Goal: Information Seeking & Learning: Learn about a topic

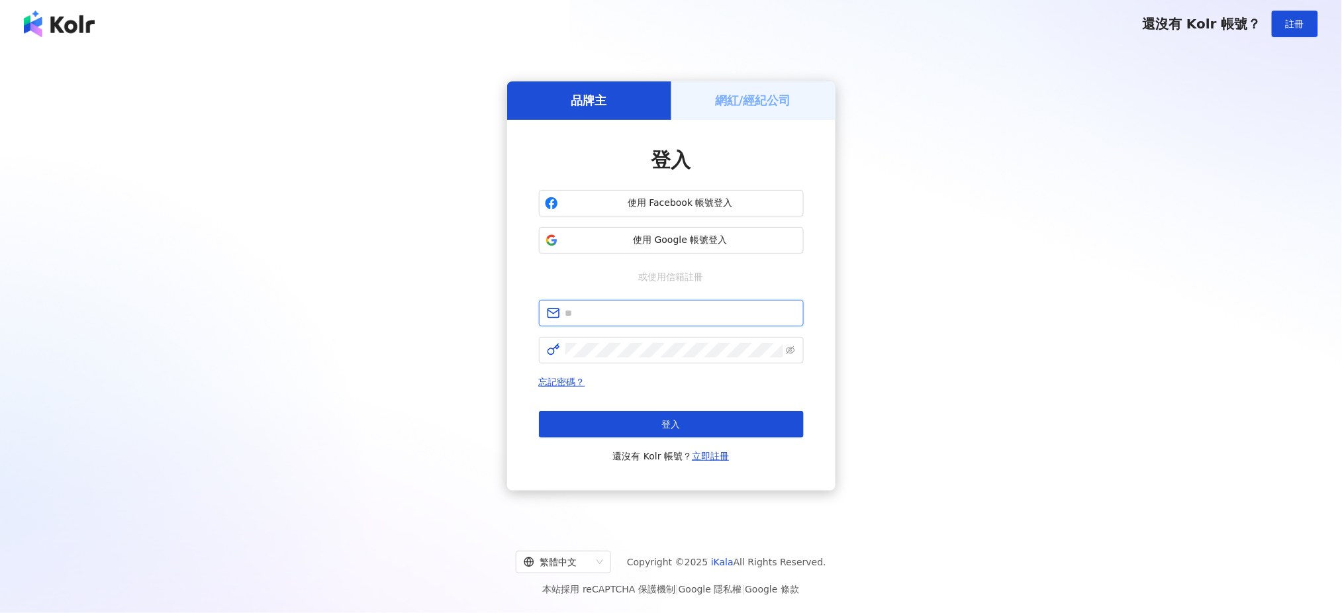
click at [670, 315] on input "text" at bounding box center [680, 313] width 230 height 15
type input "**********"
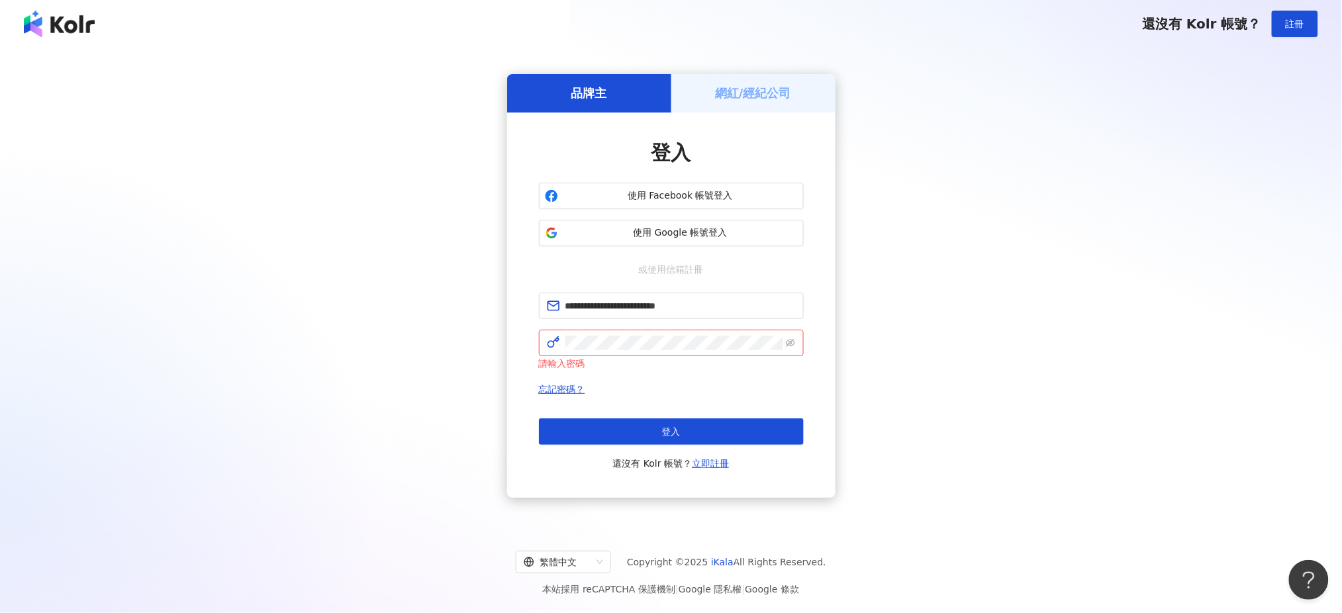
drag, startPoint x: 1206, startPoint y: 219, endPoint x: 1187, endPoint y: 214, distance: 19.7
click at [1206, 219] on div "**********" at bounding box center [671, 285] width 1310 height 455
click at [745, 418] on button "登入" at bounding box center [671, 431] width 265 height 26
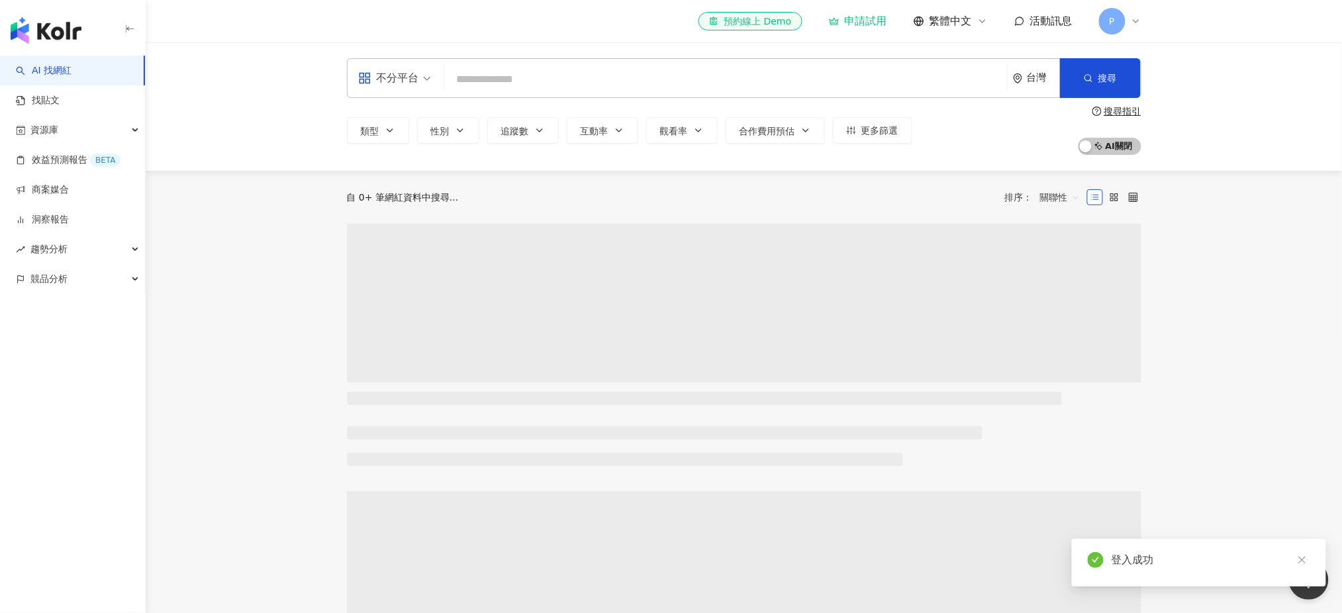
click at [574, 69] on input "search" at bounding box center [725, 79] width 552 height 25
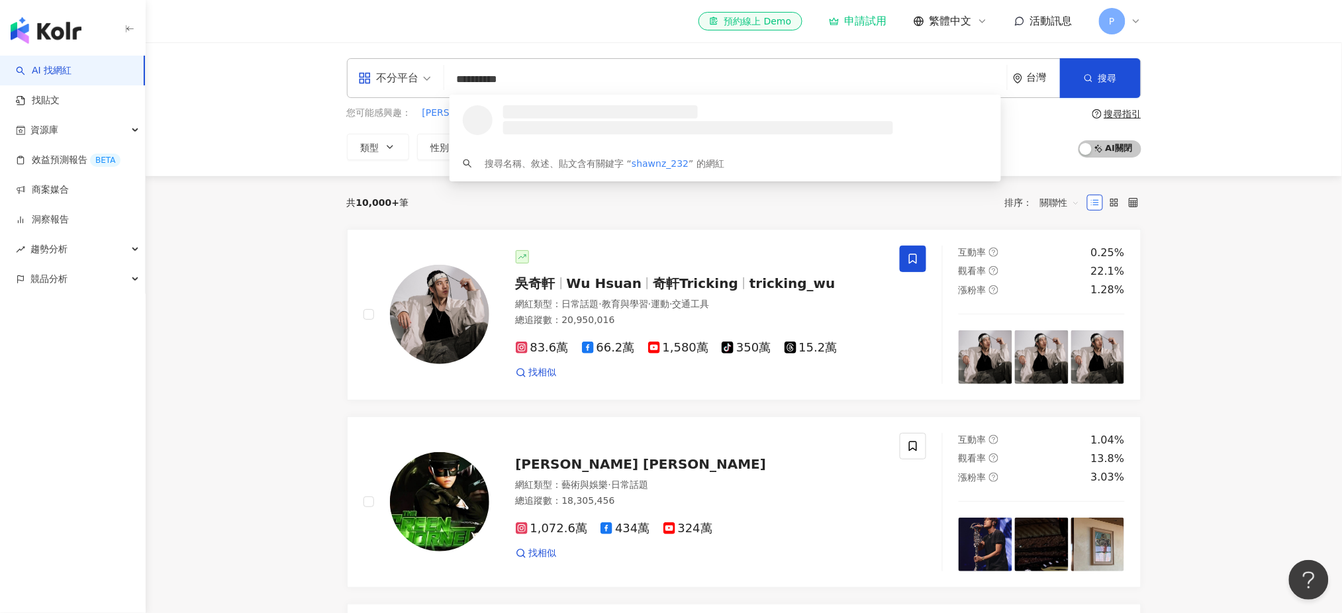
type input "**********"
click at [551, 114] on span "[PERSON_NAME]" at bounding box center [718, 111] width 438 height 13
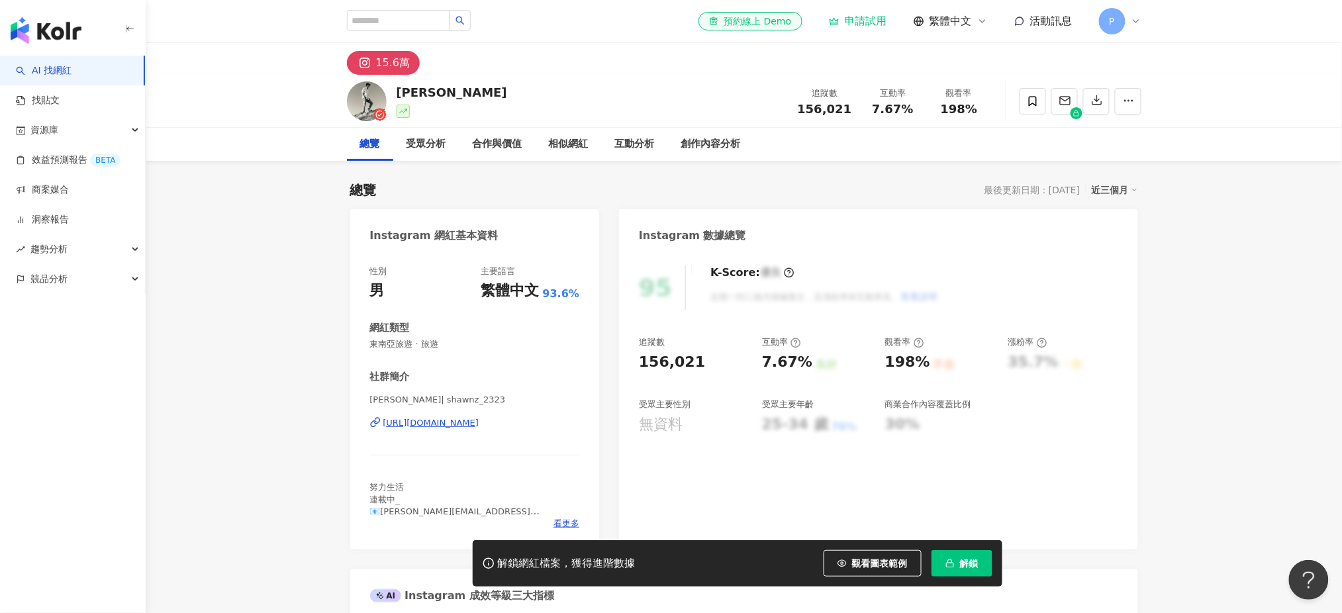
drag, startPoint x: 372, startPoint y: 396, endPoint x: 456, endPoint y: 400, distance: 84.2
click at [456, 400] on span "[PERSON_NAME]| shawnz_2323" at bounding box center [475, 400] width 210 height 12
copy span "[PERSON_NAME]| shawnz_2323"
click at [60, 103] on link "找貼文" at bounding box center [38, 100] width 44 height 13
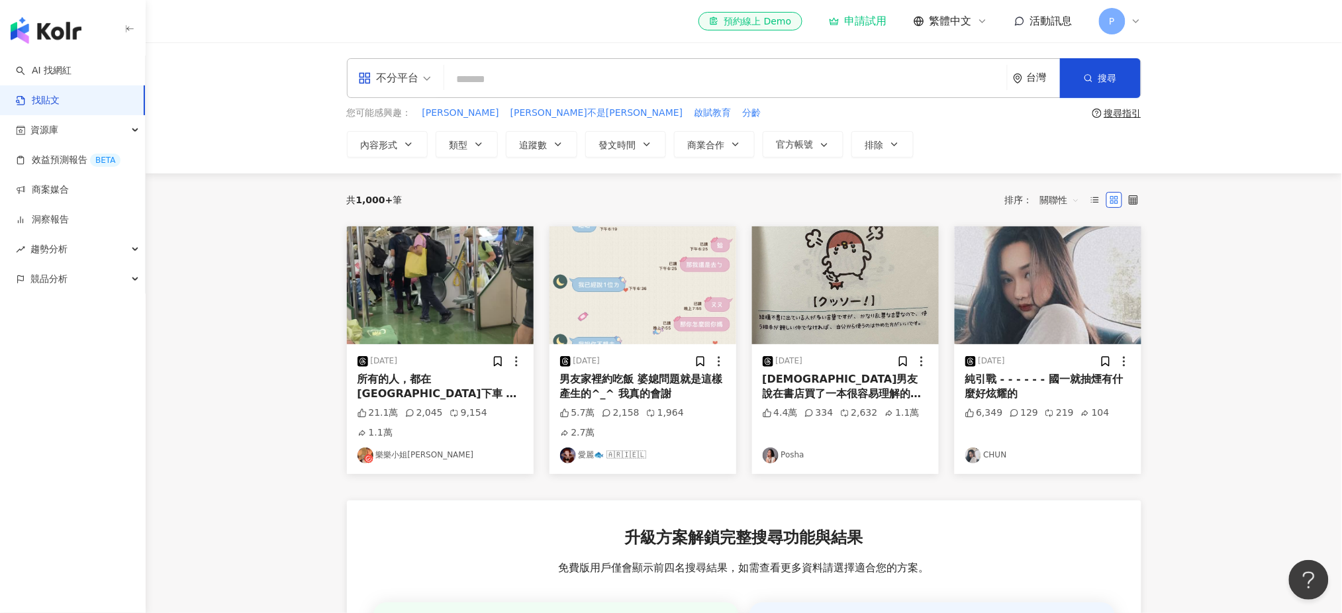
click at [234, 225] on main "不分平台 台灣 搜尋 您可能感興趣： [PERSON_NAME] [PERSON_NAME]不是[PERSON_NAME] 啟賦教育 分齡 搜尋指引 內容形式…" at bounding box center [744, 452] width 1196 height 820
click at [64, 73] on link "AI 找網紅" at bounding box center [44, 70] width 56 height 13
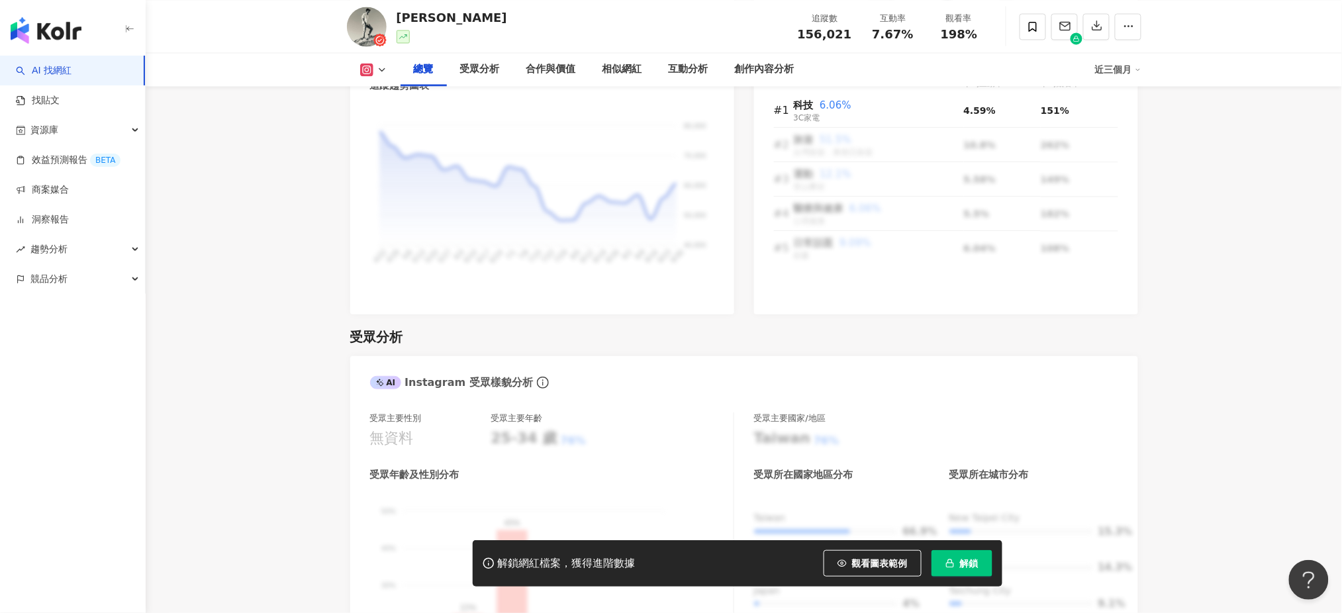
scroll to position [1147, 0]
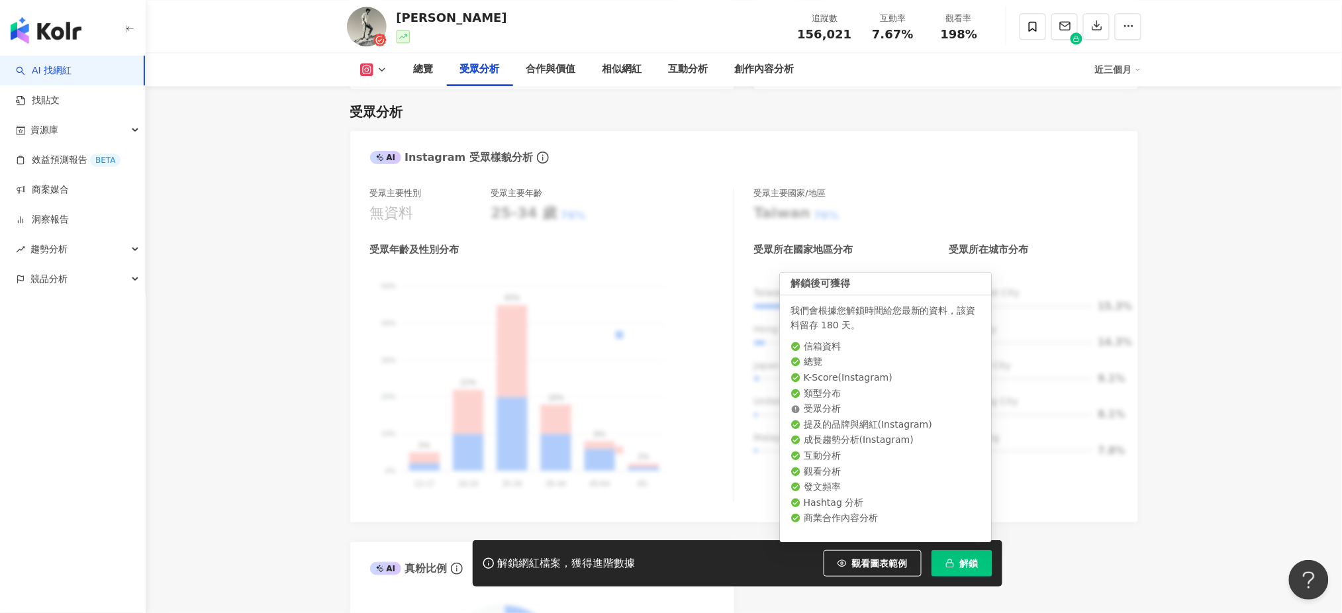
click at [968, 563] on span "解鎖" at bounding box center [969, 563] width 19 height 11
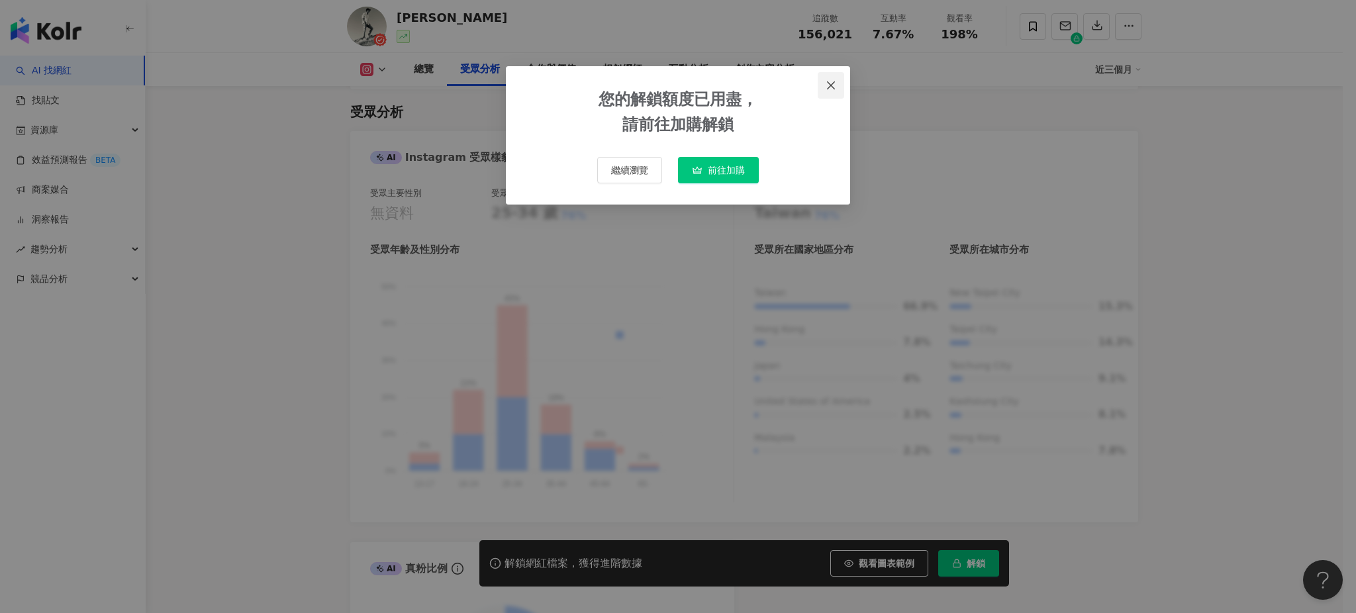
click at [830, 81] on icon "close" at bounding box center [830, 85] width 11 height 11
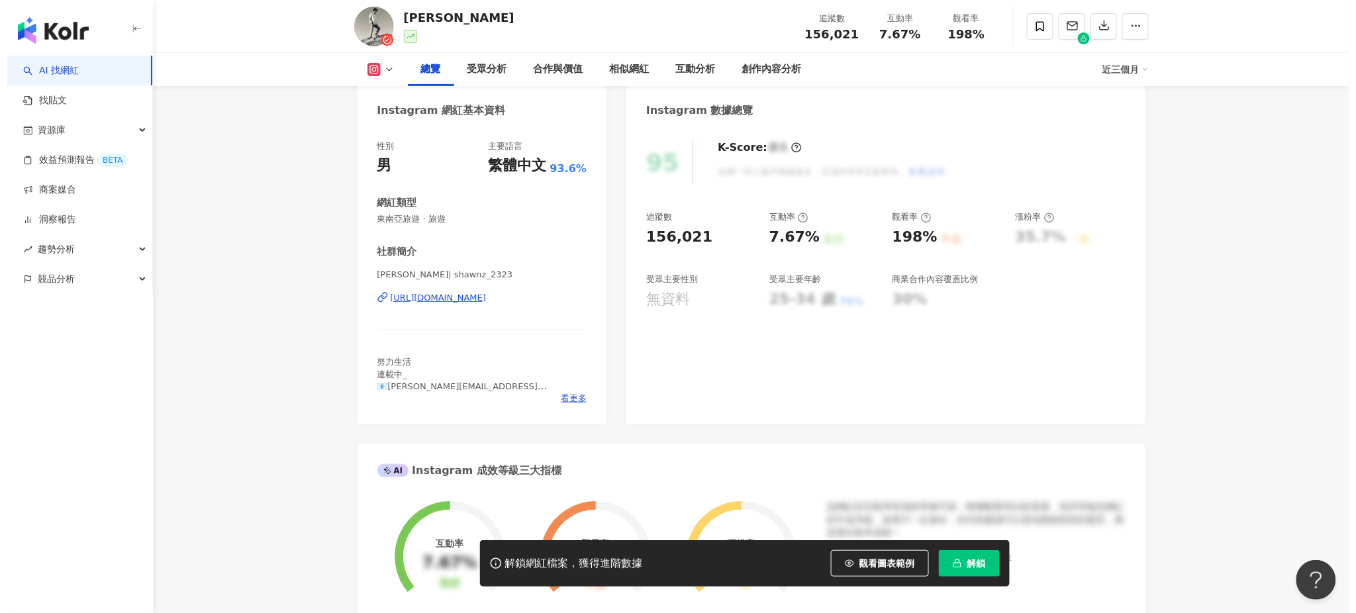
scroll to position [0, 0]
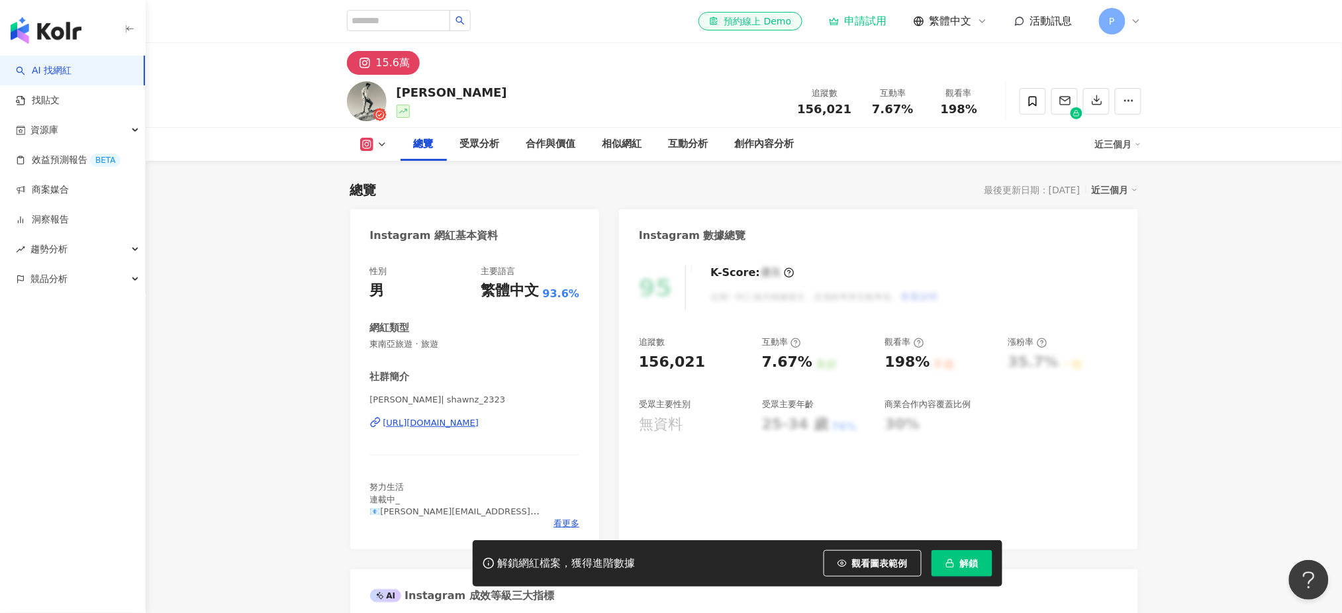
click at [250, 540] on div "解鎖網紅檔案，獲得進階數據 觀看圖表範例 解鎖" at bounding box center [671, 563] width 1342 height 46
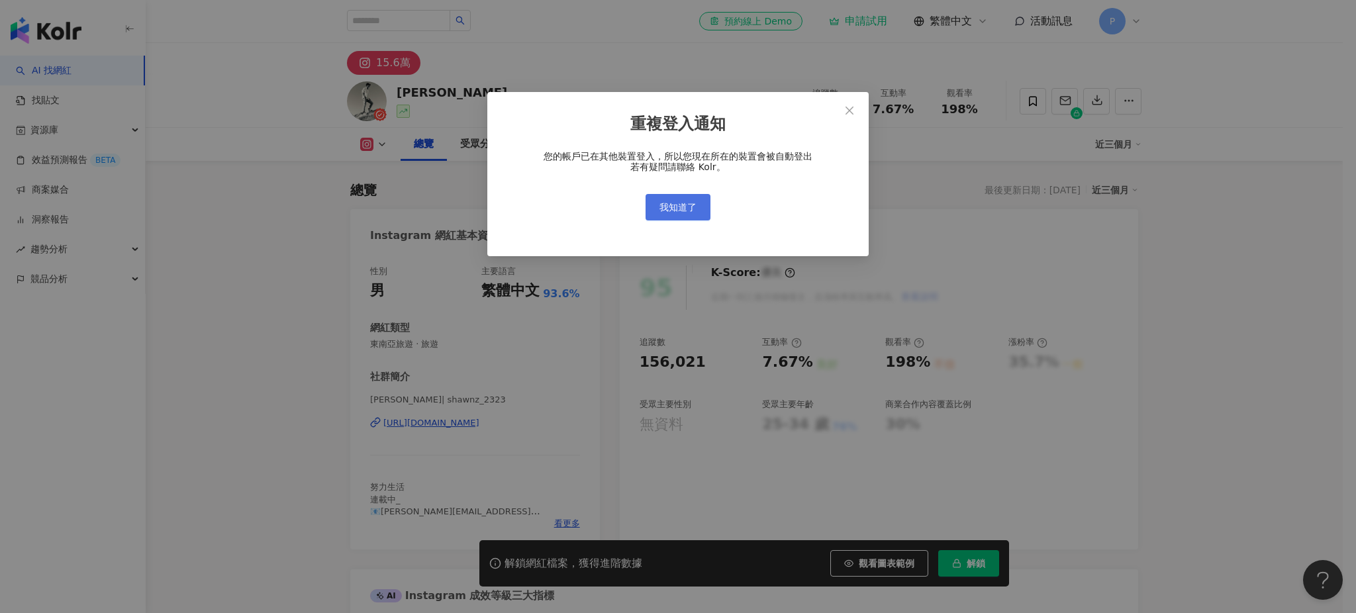
click at [690, 211] on span "我知道了" at bounding box center [677, 207] width 37 height 11
click at [685, 209] on span "我知道了" at bounding box center [677, 207] width 37 height 11
click at [686, 211] on span "我知道了" at bounding box center [677, 207] width 37 height 11
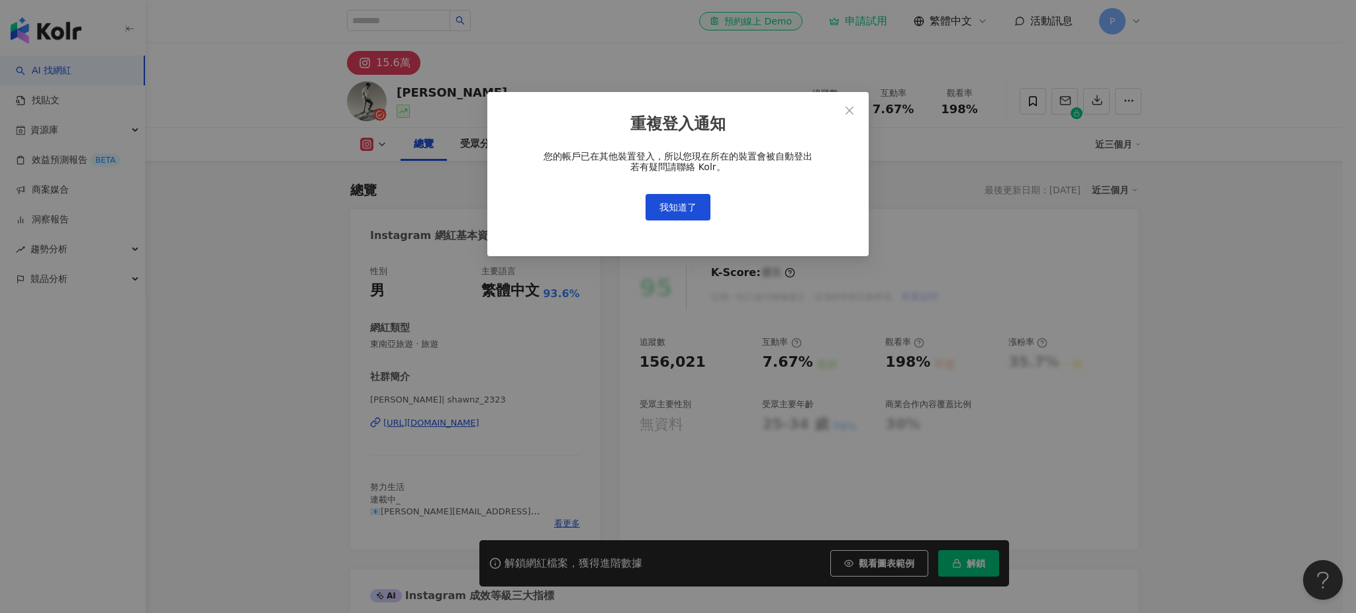
click at [685, 211] on span "我知道了" at bounding box center [677, 207] width 37 height 11
